Goal: Information Seeking & Learning: Learn about a topic

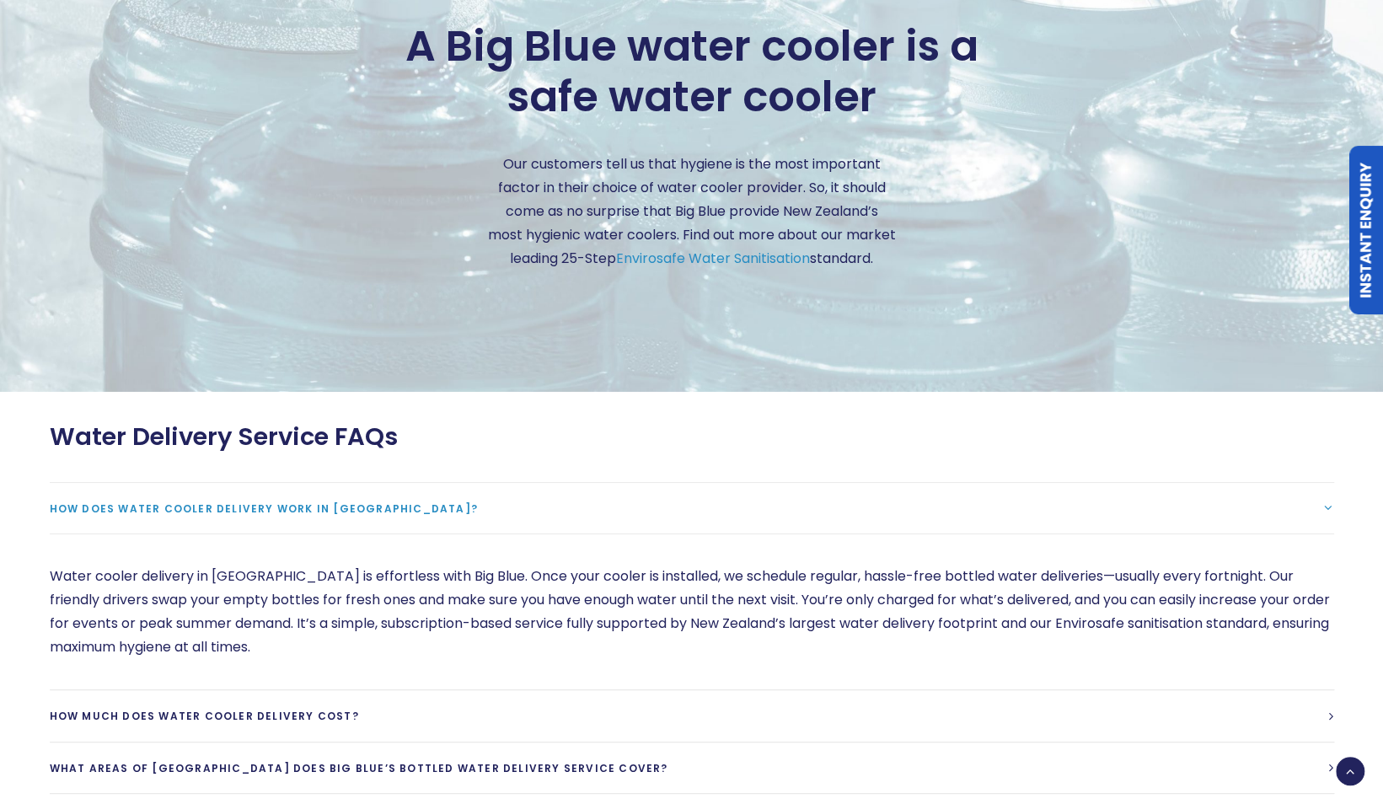
scroll to position [4297, 0]
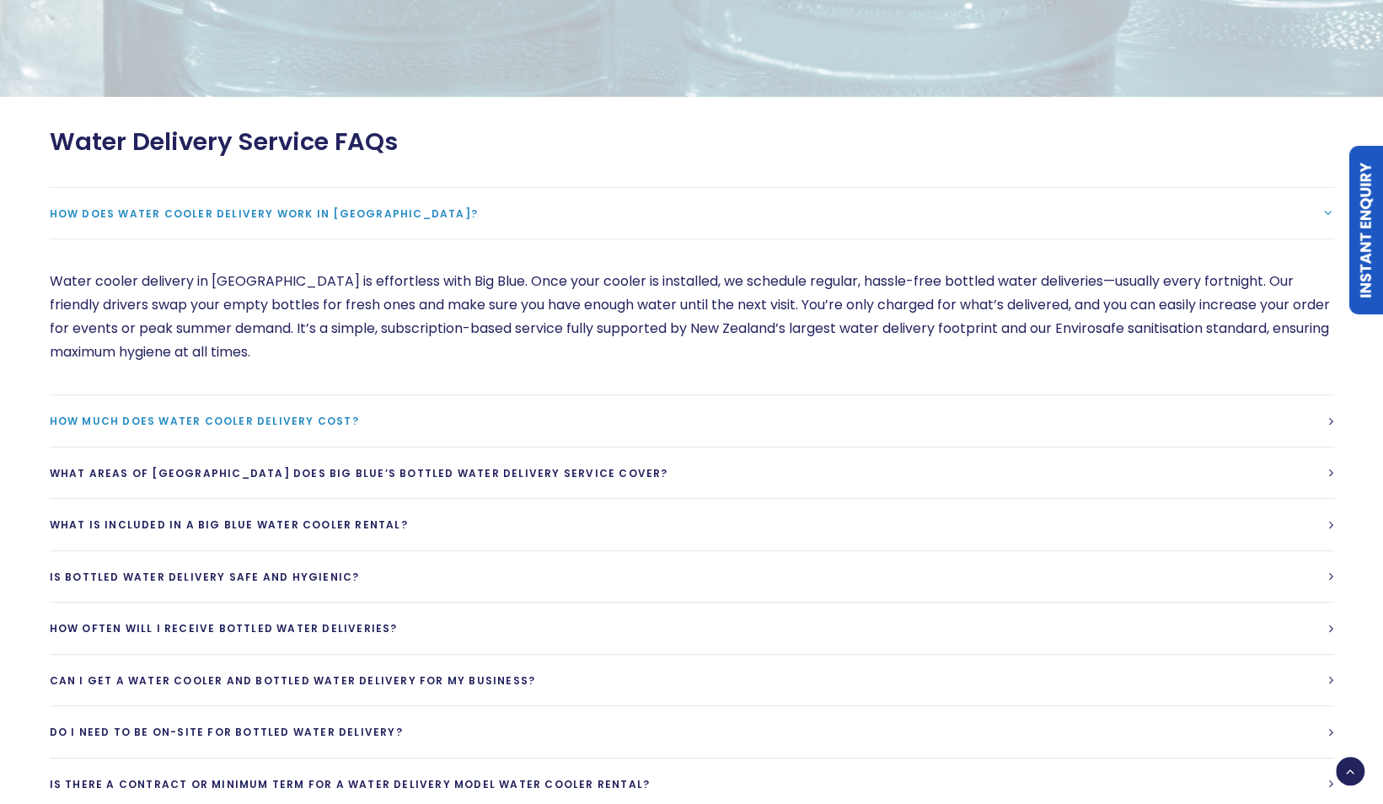
click at [359, 415] on span "How much does water cooler delivery cost?" at bounding box center [204, 421] width 309 height 14
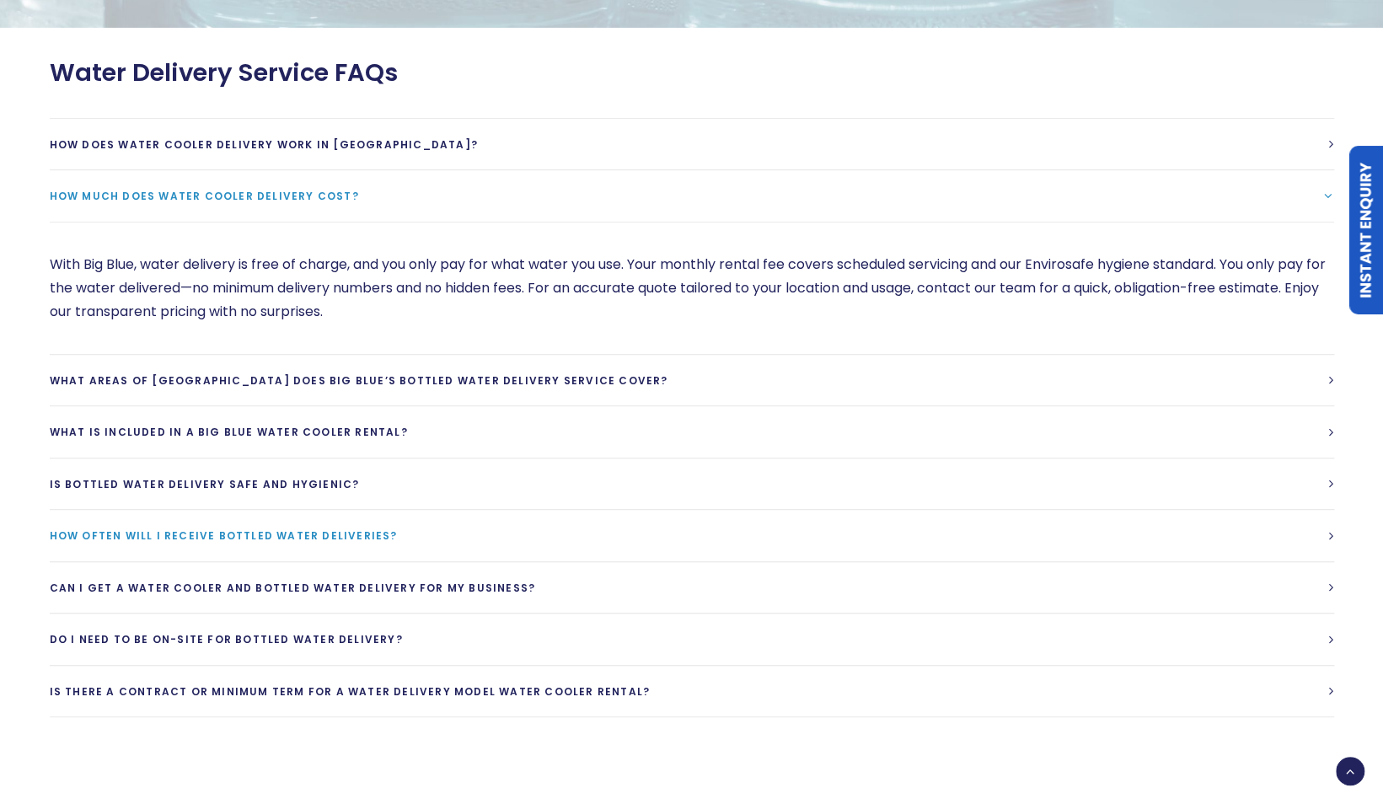
scroll to position [4382, 0]
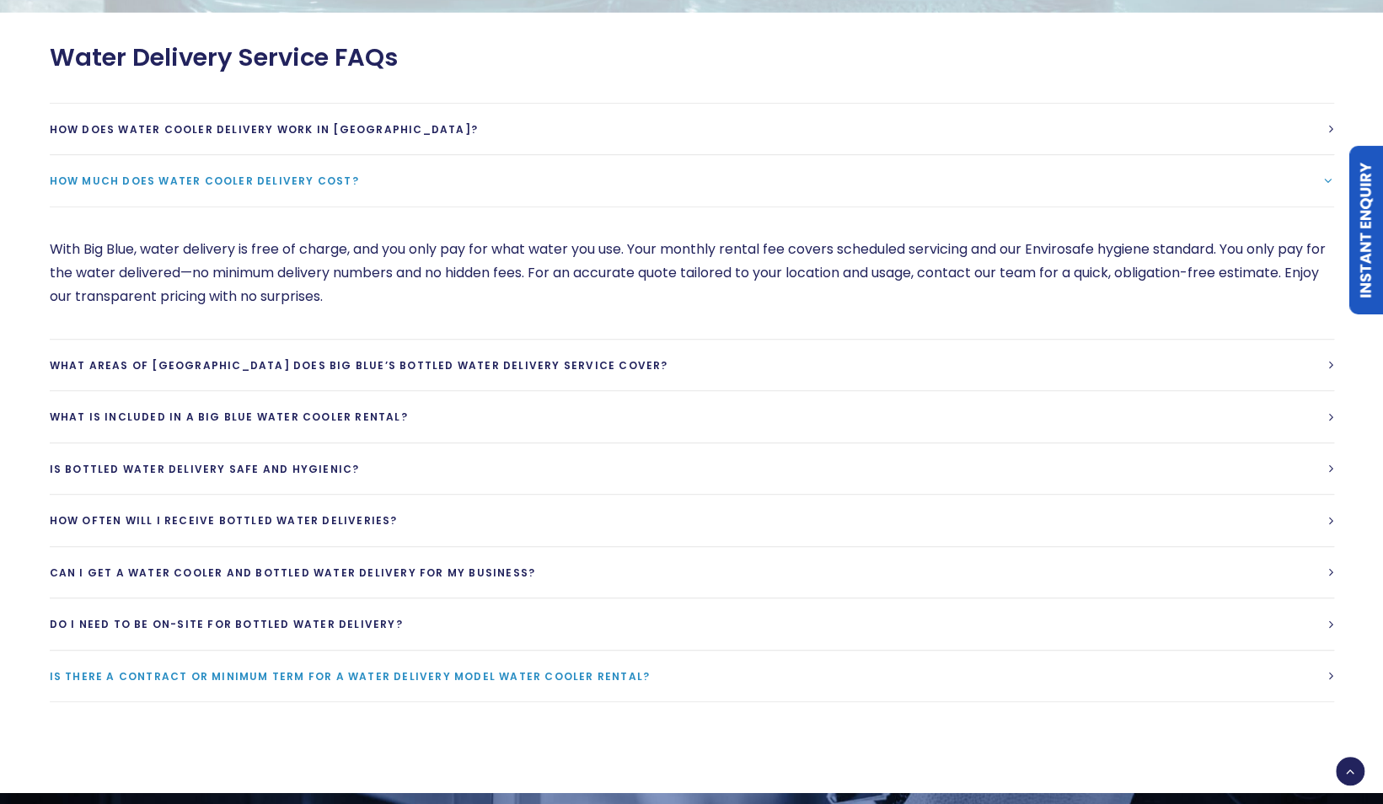
click at [651, 669] on span "Is there a contract or minimum term for a water delivery model water cooler ren…" at bounding box center [350, 676] width 601 height 14
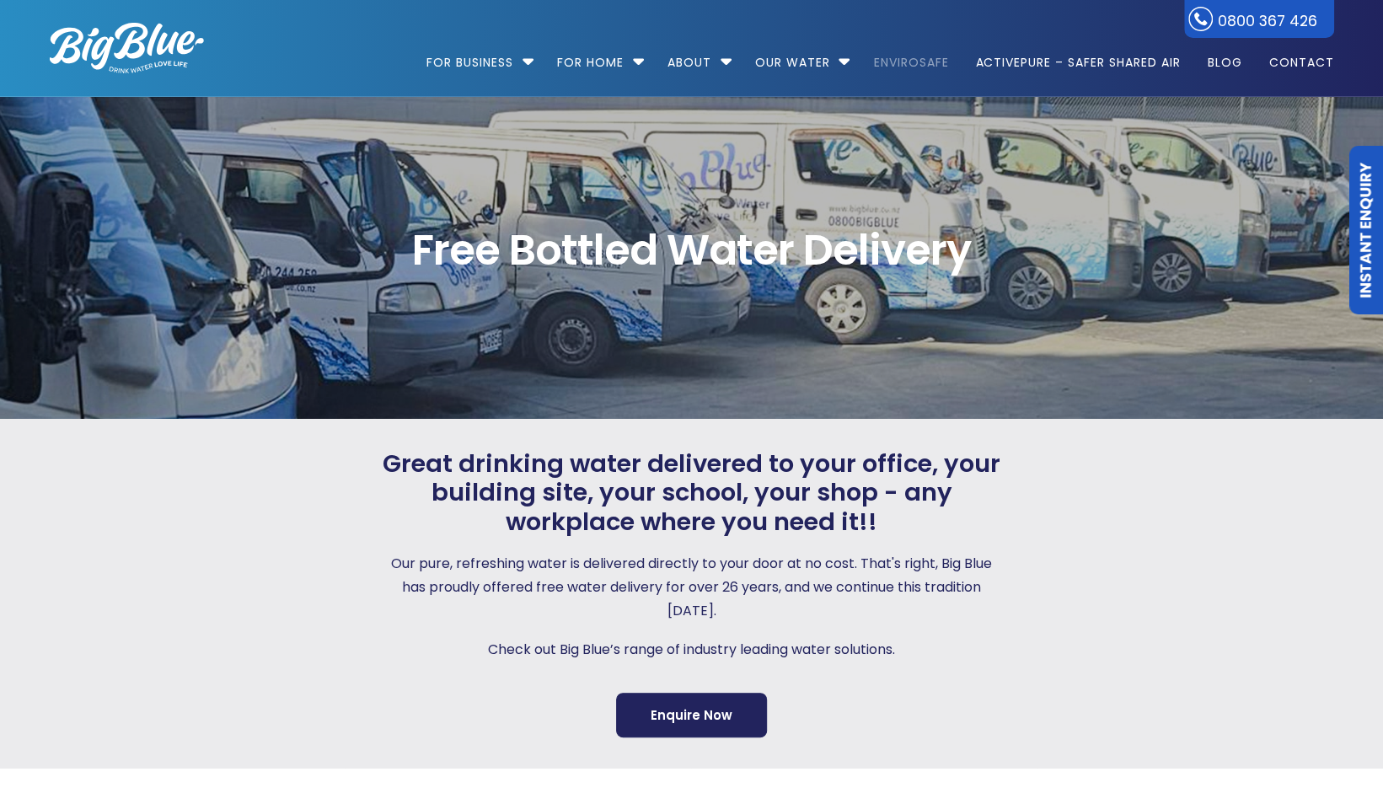
scroll to position [0, 0]
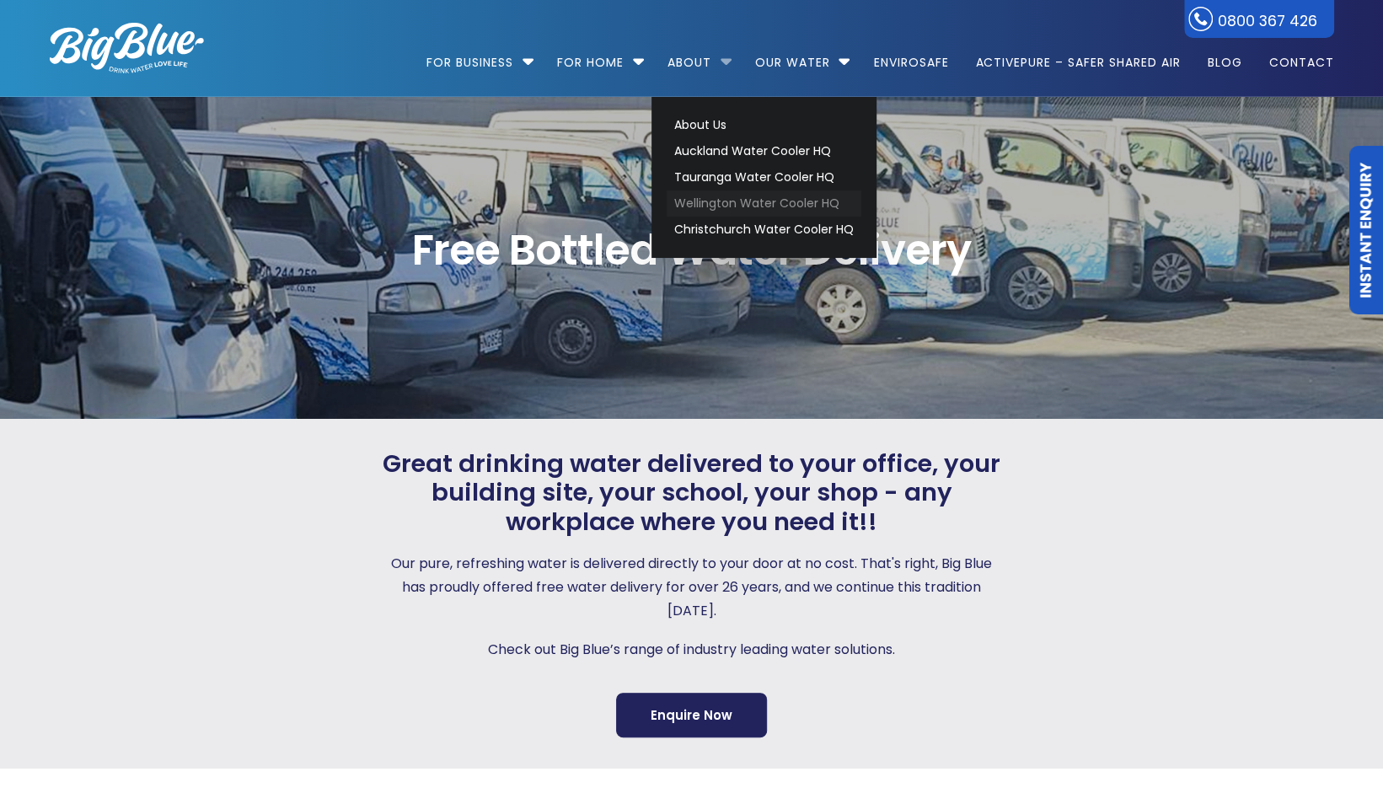
click at [755, 199] on link "Wellington Water Cooler HQ" at bounding box center [764, 203] width 195 height 26
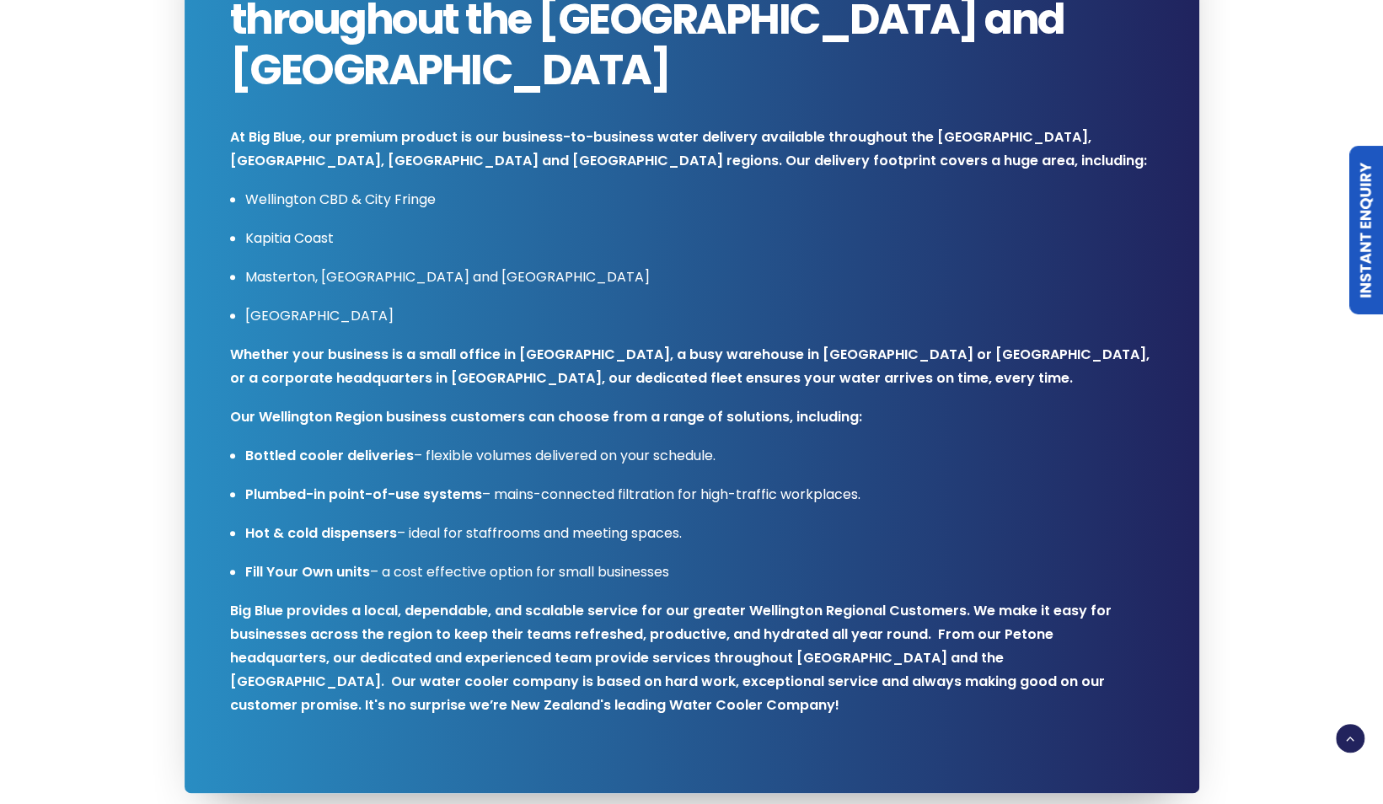
scroll to position [1011, 0]
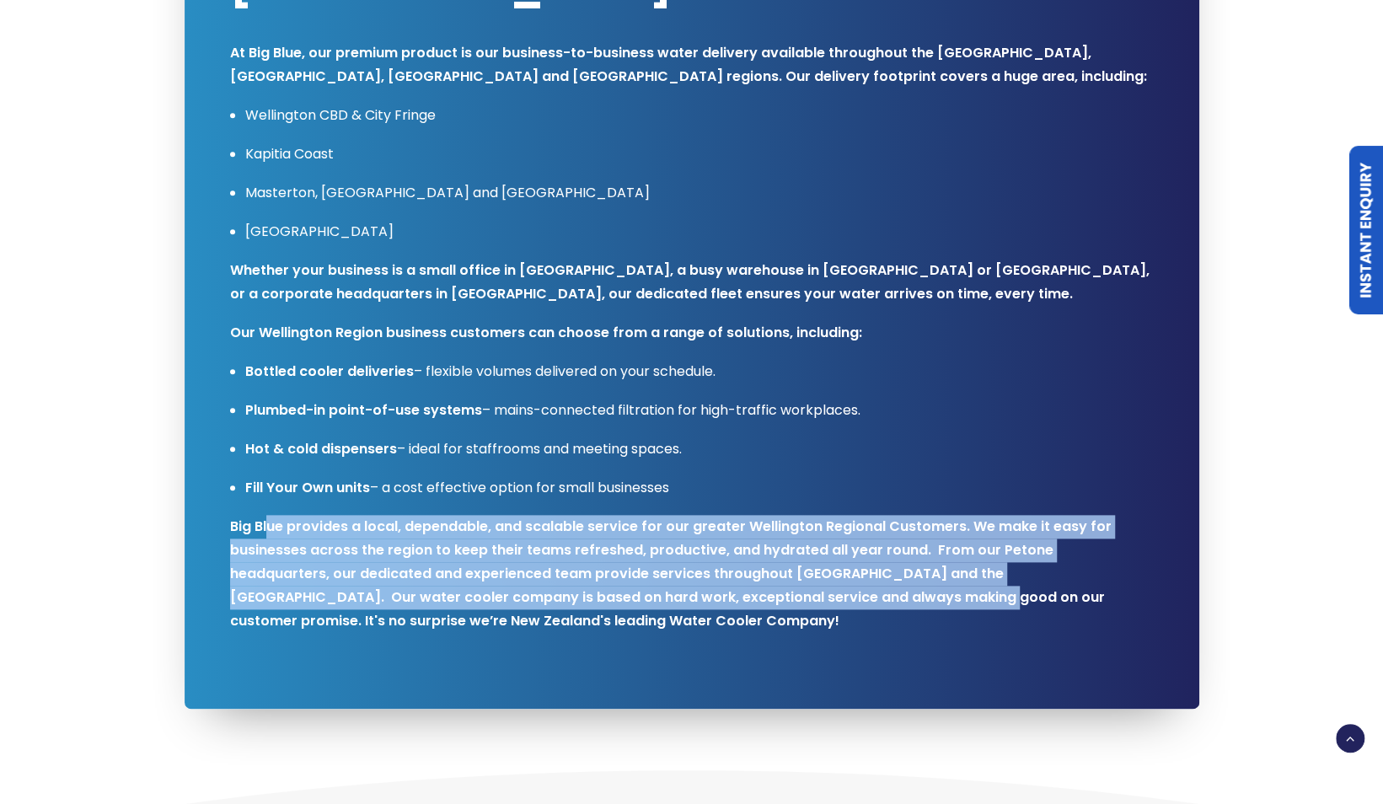
drag, startPoint x: 270, startPoint y: 524, endPoint x: 726, endPoint y: 617, distance: 465.2
click at [726, 617] on p "Big Blue provides a local, dependable, and scalable service for our greater Wel…" at bounding box center [692, 574] width 924 height 118
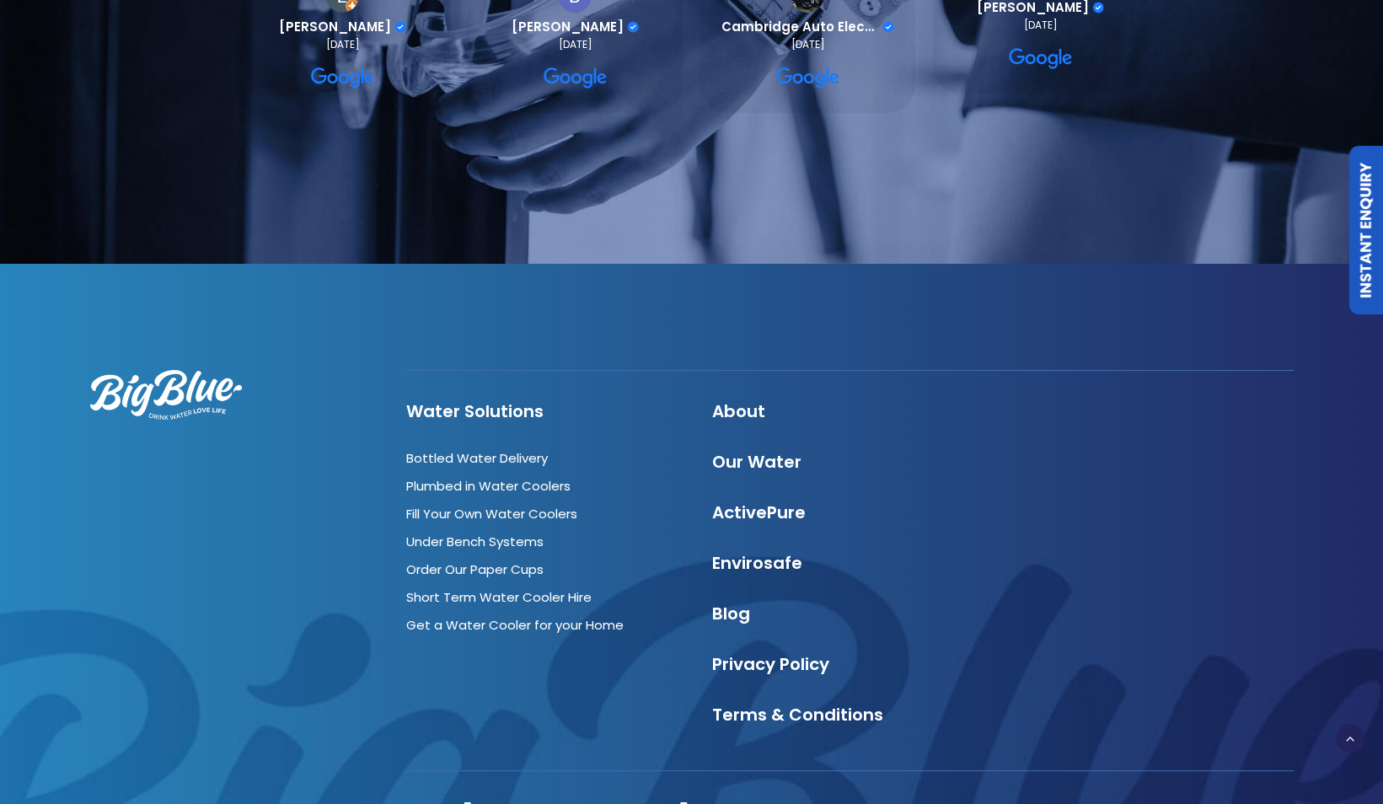
scroll to position [4332, 0]
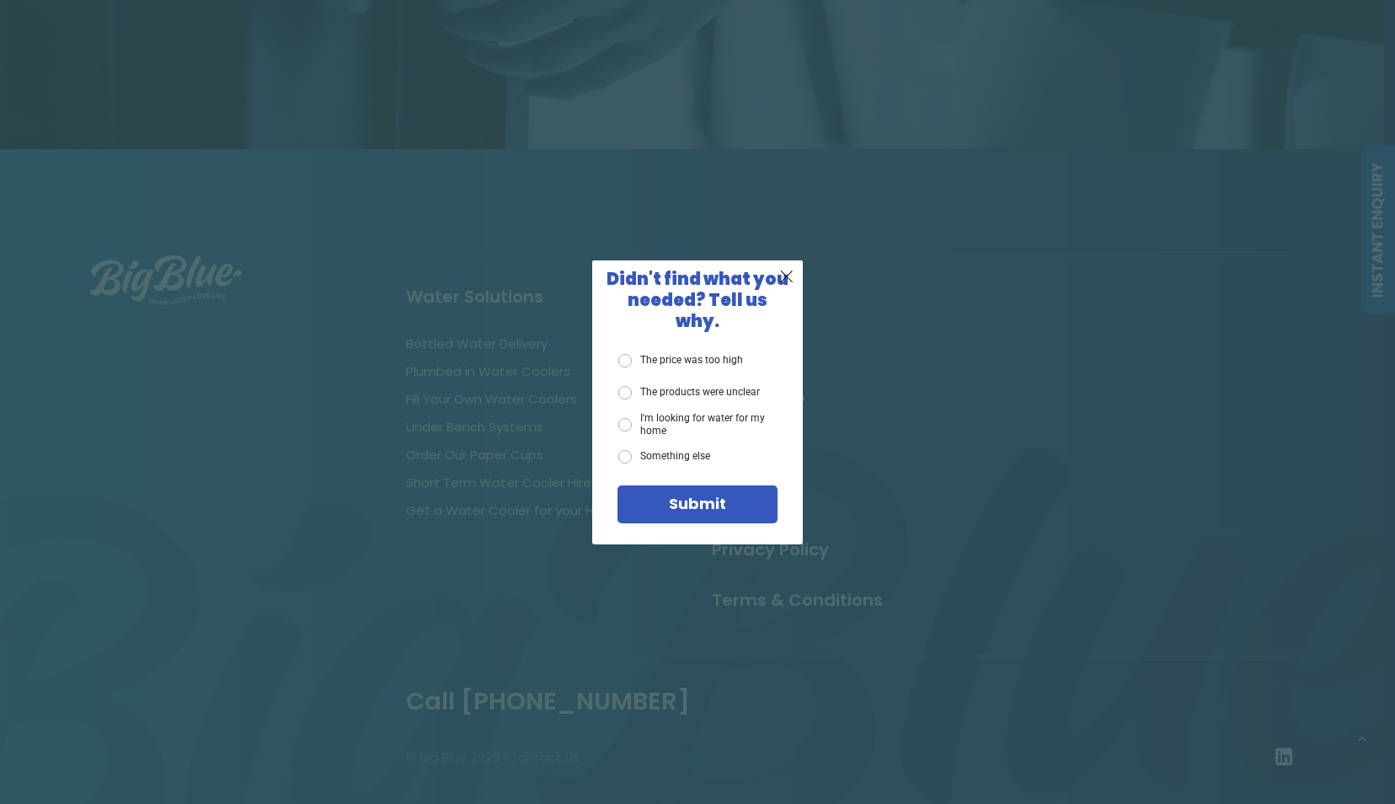
click at [782, 280] on span "X" at bounding box center [786, 275] width 15 height 21
